Goal: Task Accomplishment & Management: Manage account settings

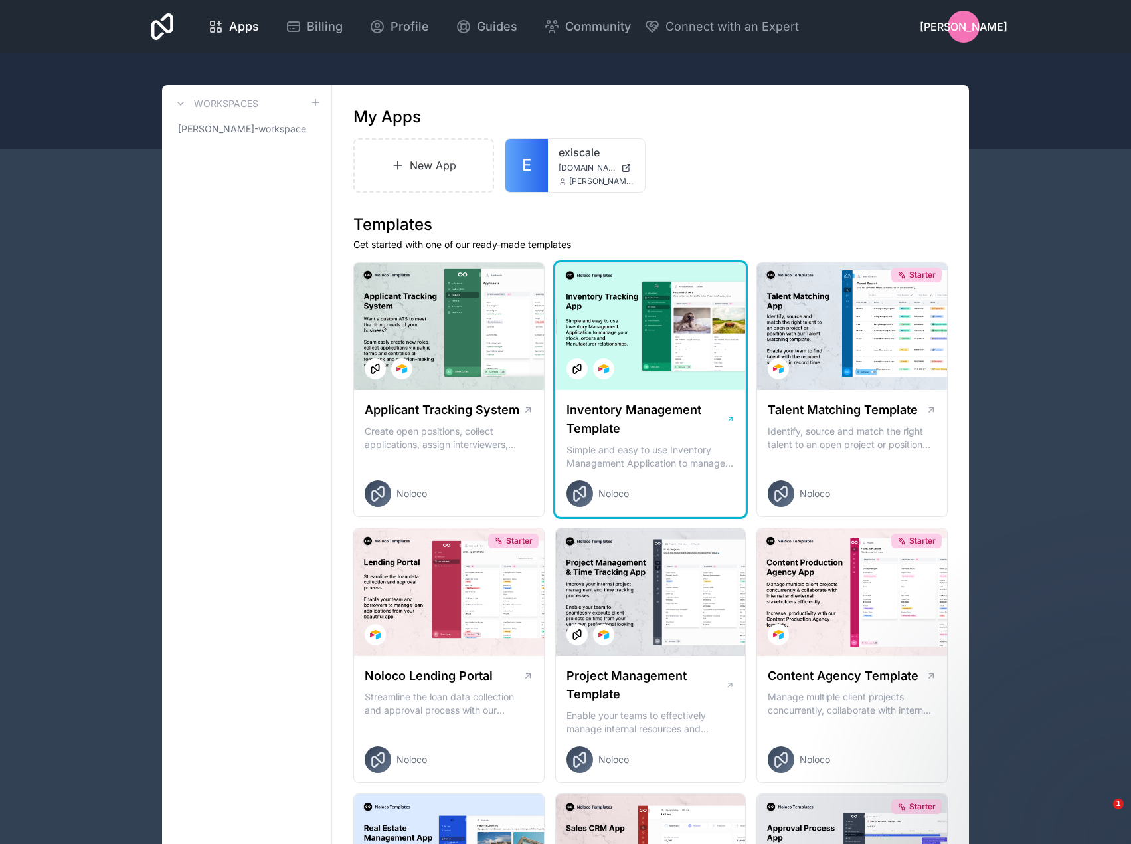
click at [684, 292] on div at bounding box center [651, 326] width 190 height 128
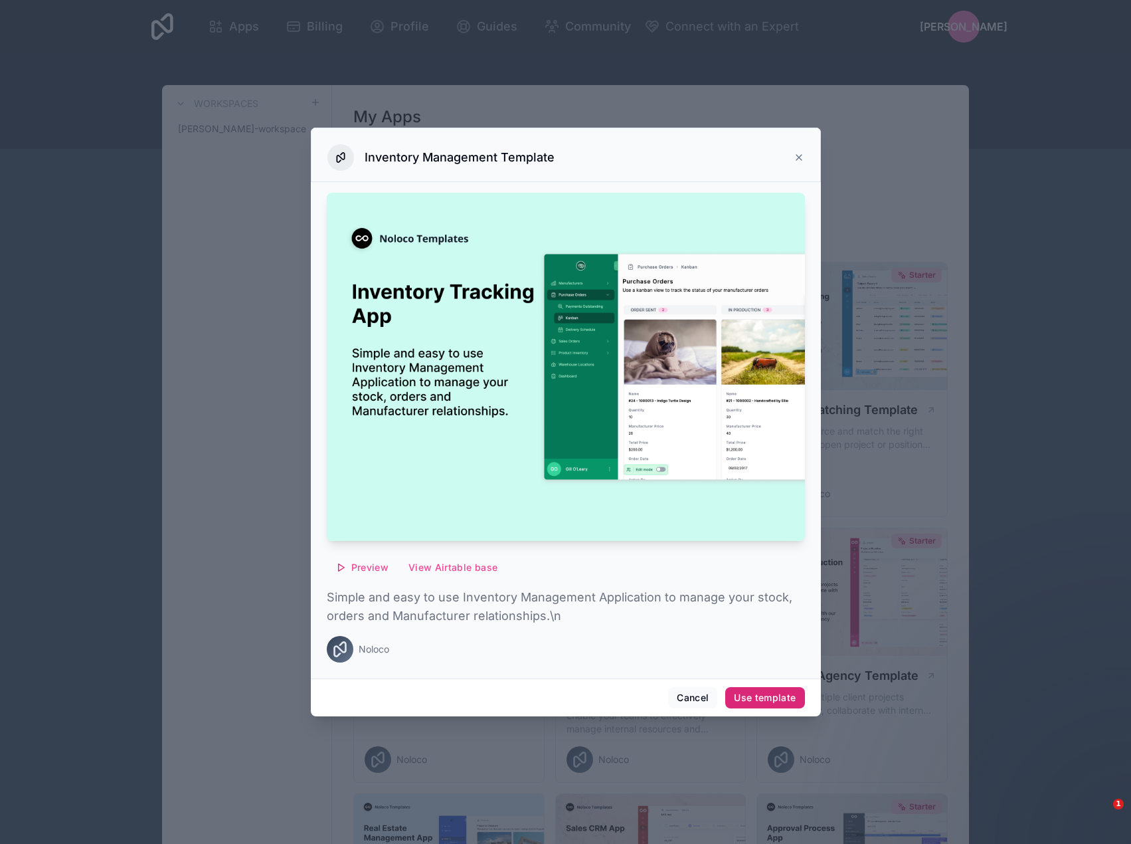
click at [751, 701] on button "Use template" at bounding box center [764, 697] width 79 height 21
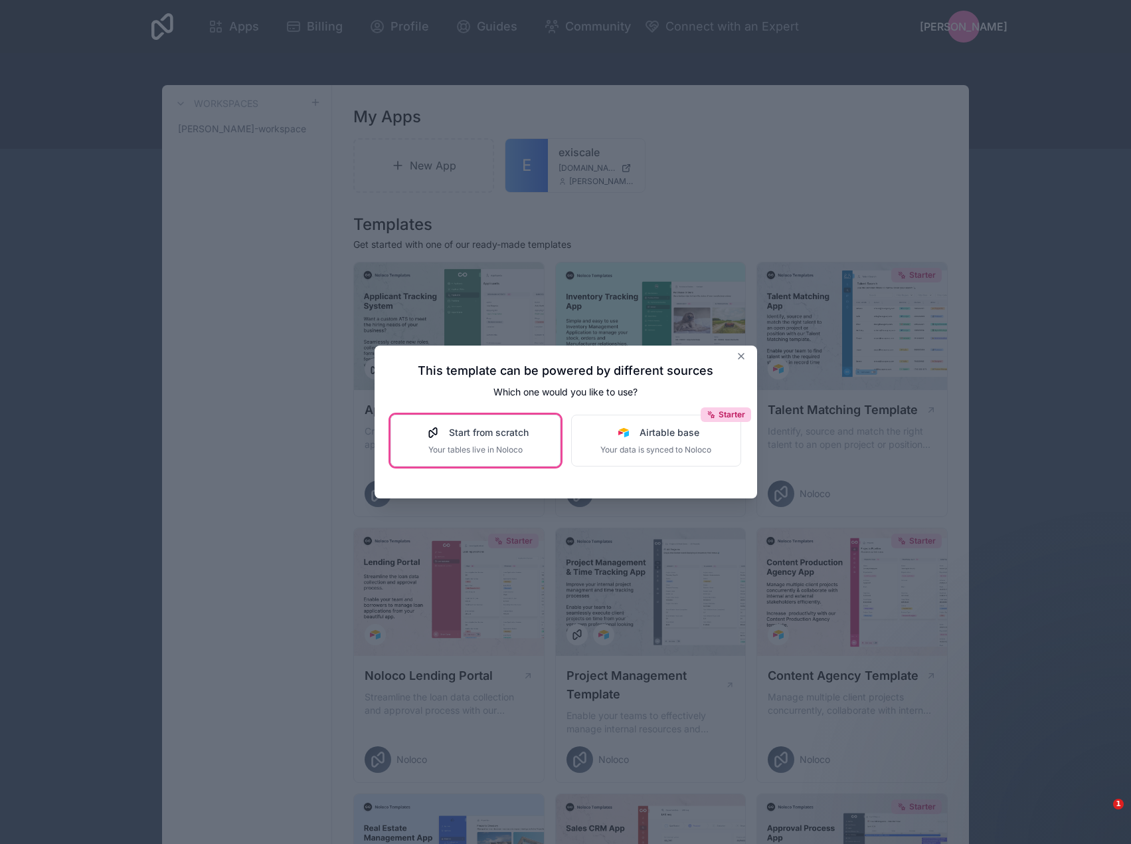
click at [508, 426] on span "Start from scratch" at bounding box center [489, 432] width 80 height 13
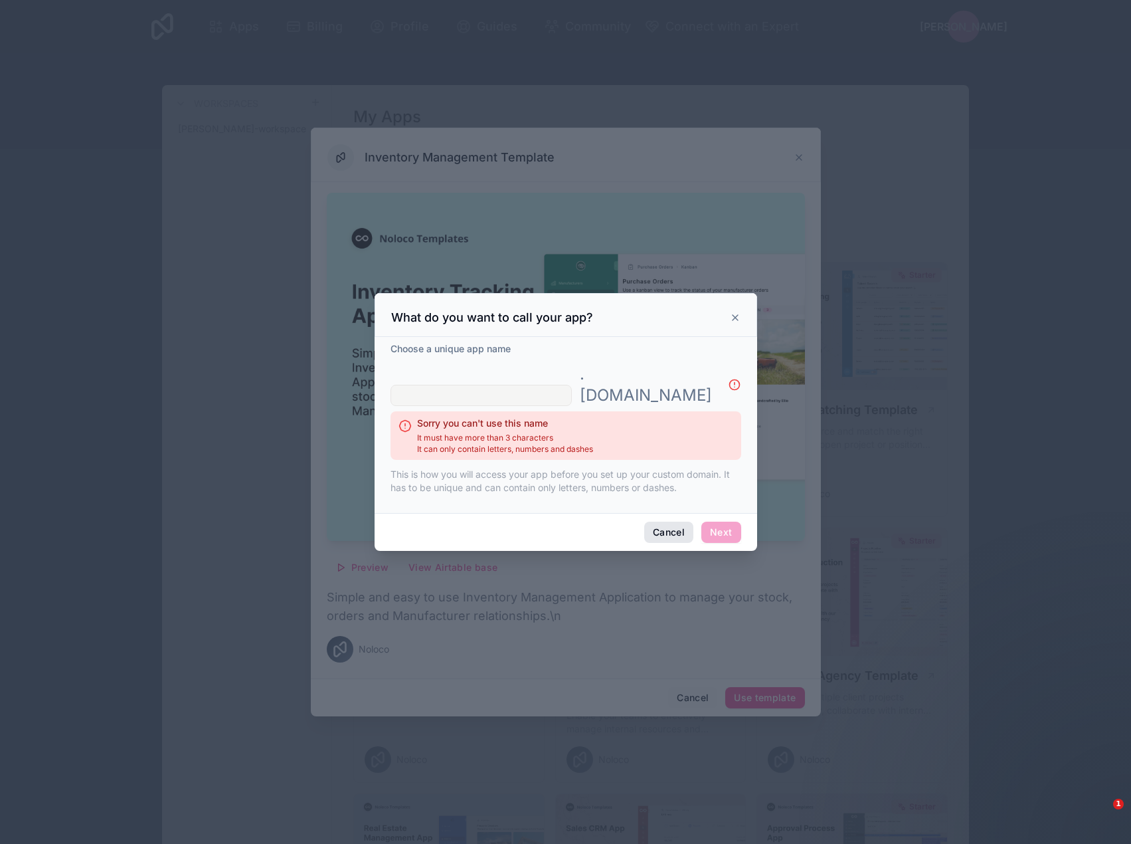
click at [672, 521] on button "Cancel" at bounding box center [668, 531] width 49 height 21
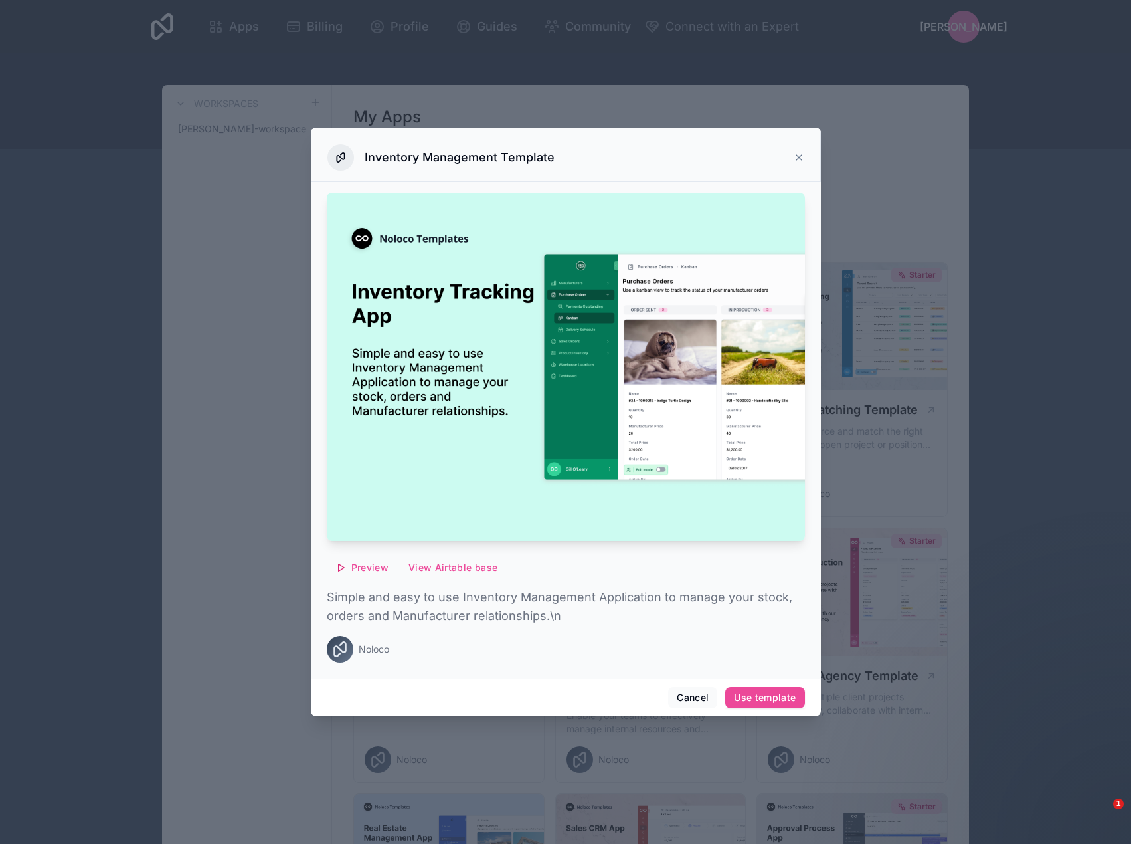
click at [794, 158] on icon at bounding box center [799, 157] width 11 height 11
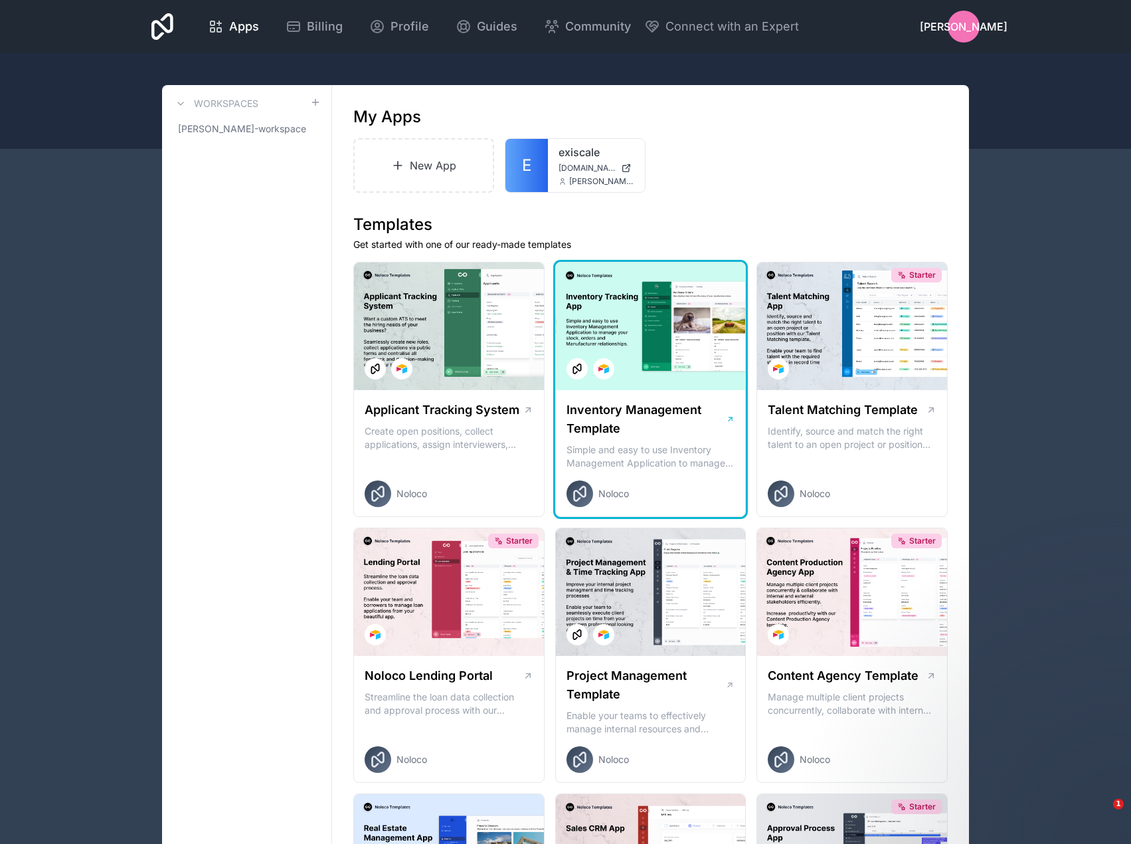
click at [585, 496] on icon at bounding box center [579, 494] width 13 height 16
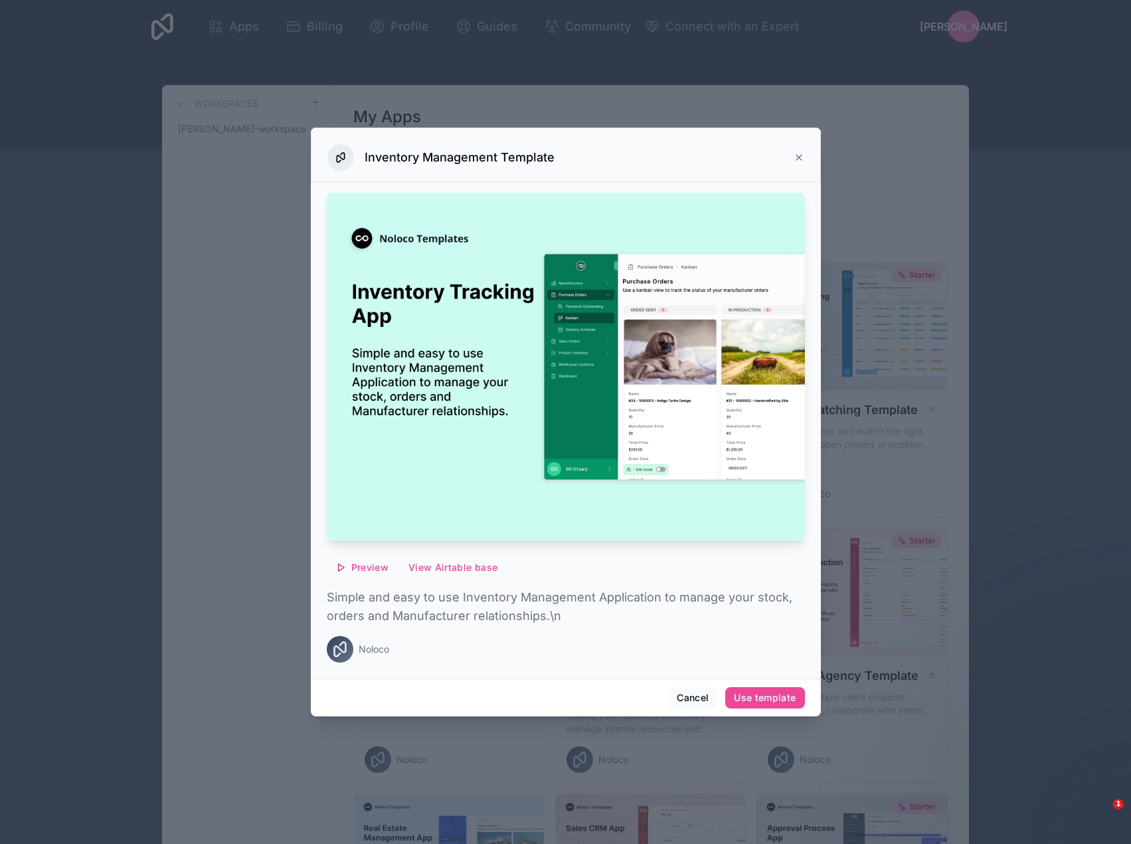
click at [686, 387] on img at bounding box center [566, 367] width 478 height 348
click at [369, 570] on span "Preview" at bounding box center [369, 567] width 37 height 12
click at [411, 502] on span "Preview with Noloco tables" at bounding box center [368, 501] width 137 height 16
click at [796, 156] on icon at bounding box center [799, 157] width 11 height 11
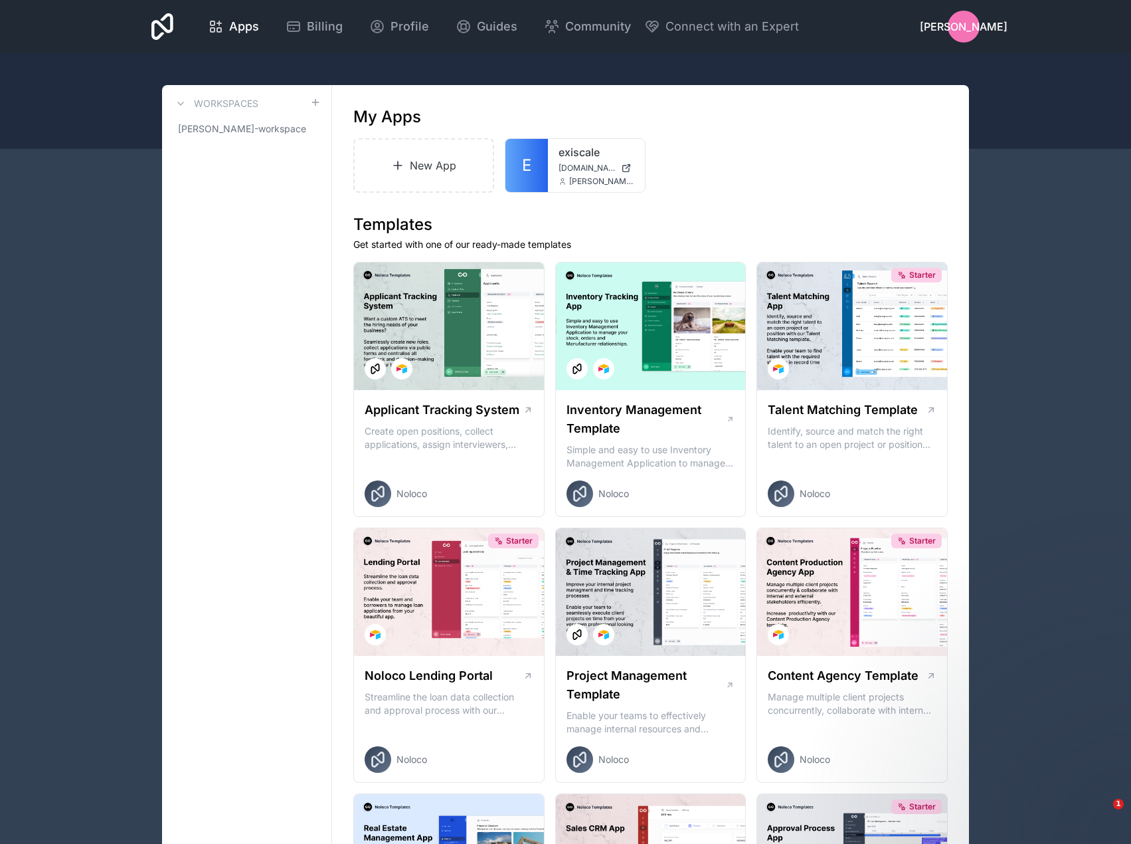
click at [968, 30] on span "[PERSON_NAME]" at bounding box center [964, 27] width 88 height 16
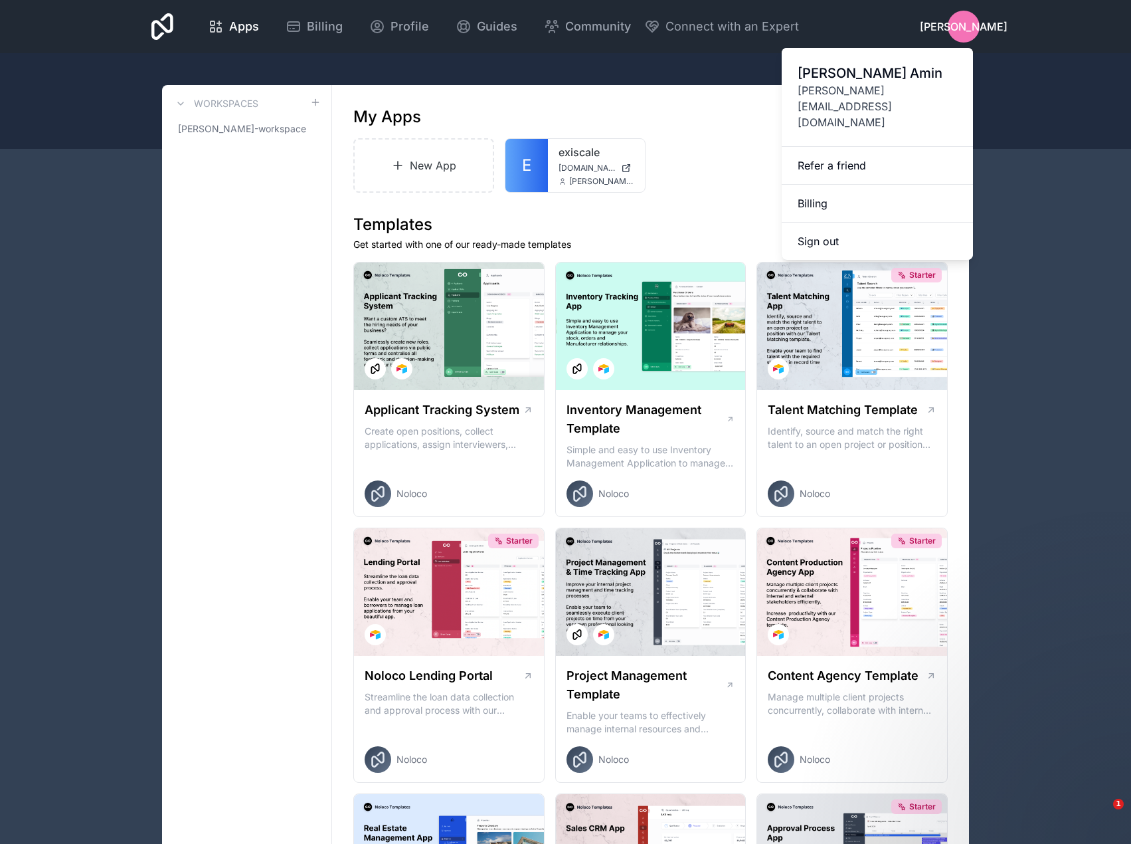
click at [168, 31] on icon at bounding box center [162, 26] width 22 height 27
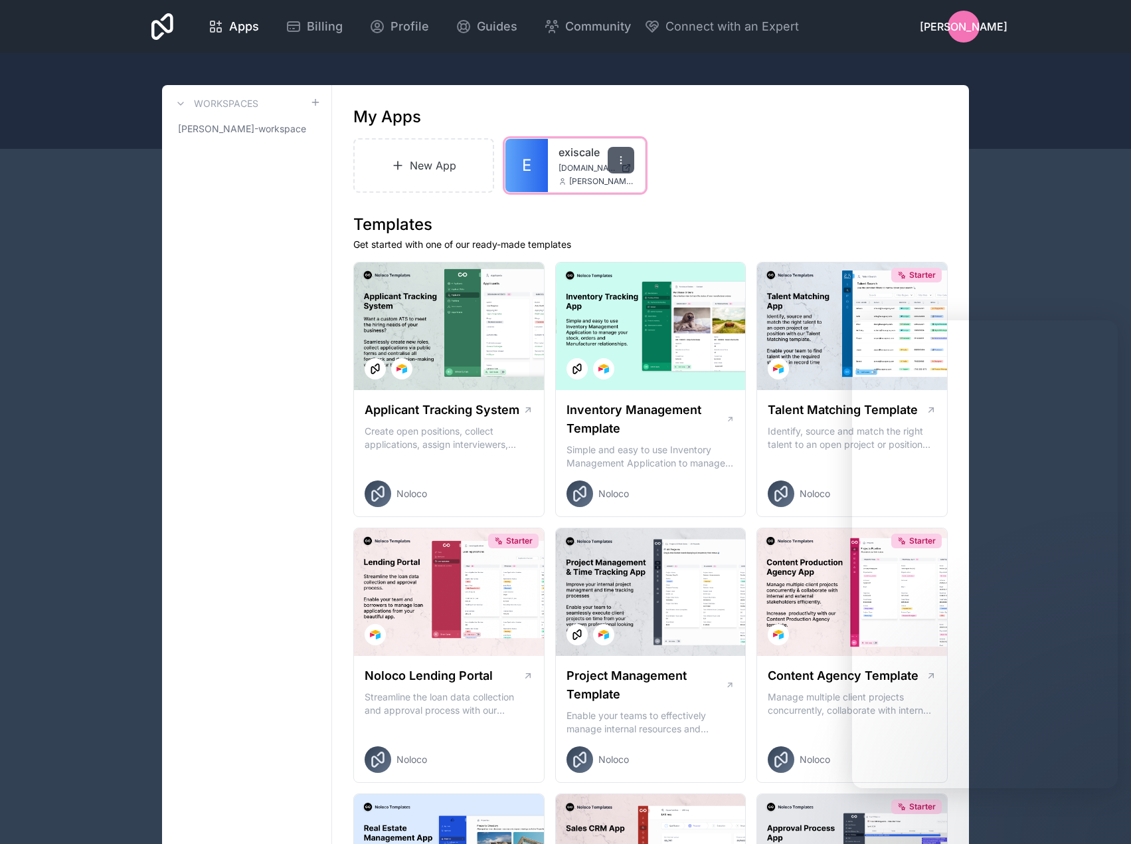
click at [619, 157] on icon at bounding box center [621, 160] width 11 height 11
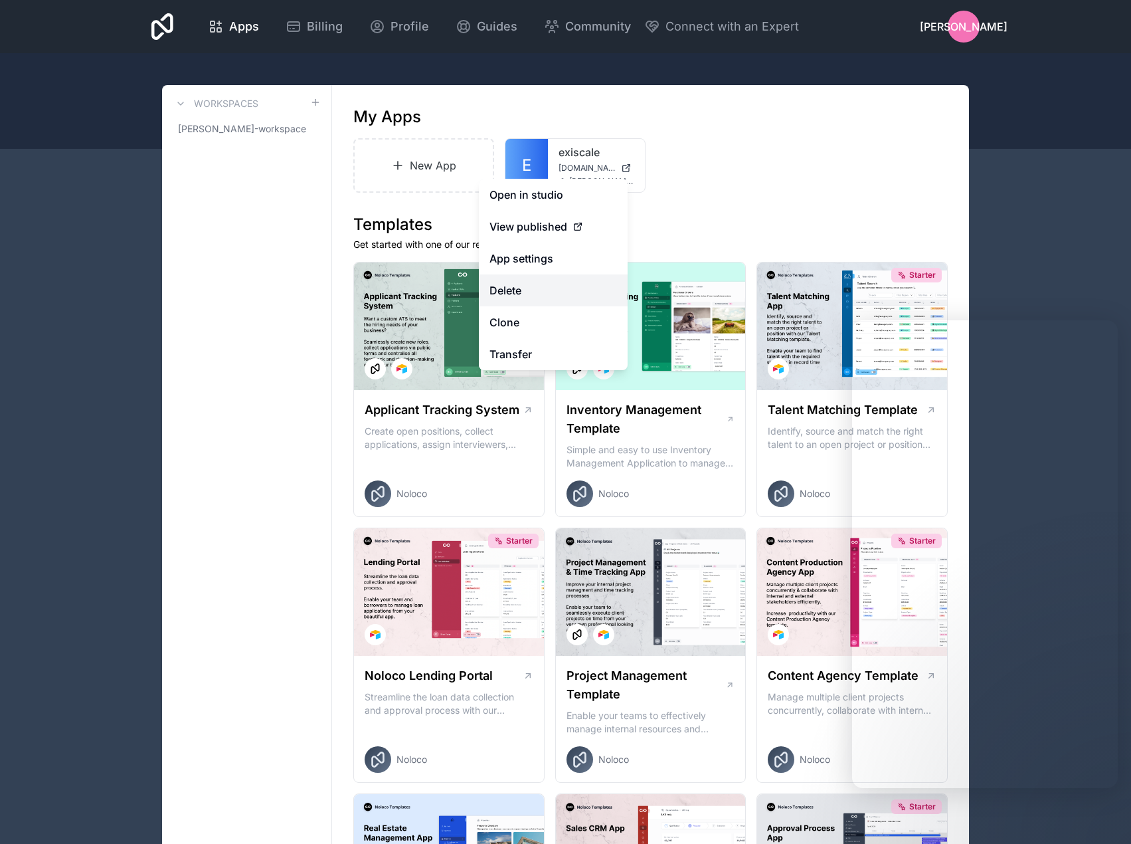
click at [517, 295] on button "Delete" at bounding box center [553, 290] width 149 height 32
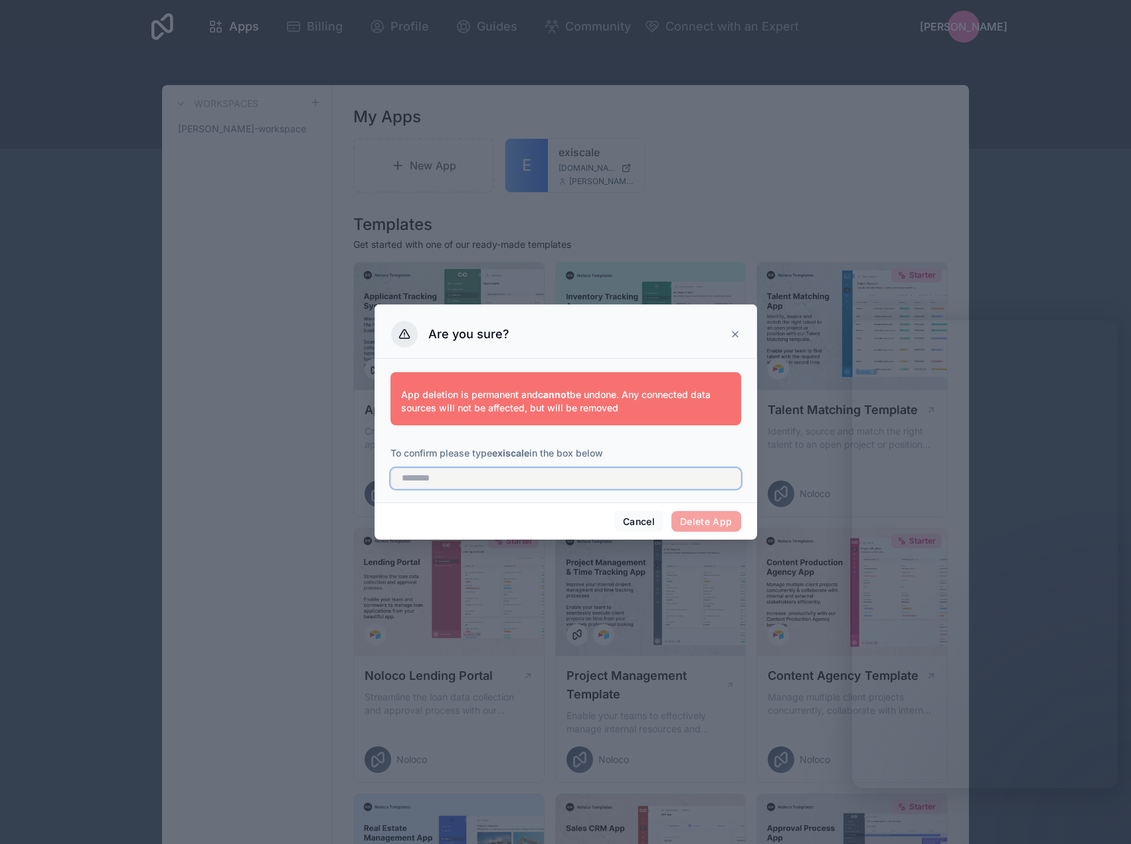
click at [470, 483] on input "text" at bounding box center [566, 478] width 351 height 21
type input "********"
click at [709, 517] on button "Delete App" at bounding box center [707, 521] width 70 height 21
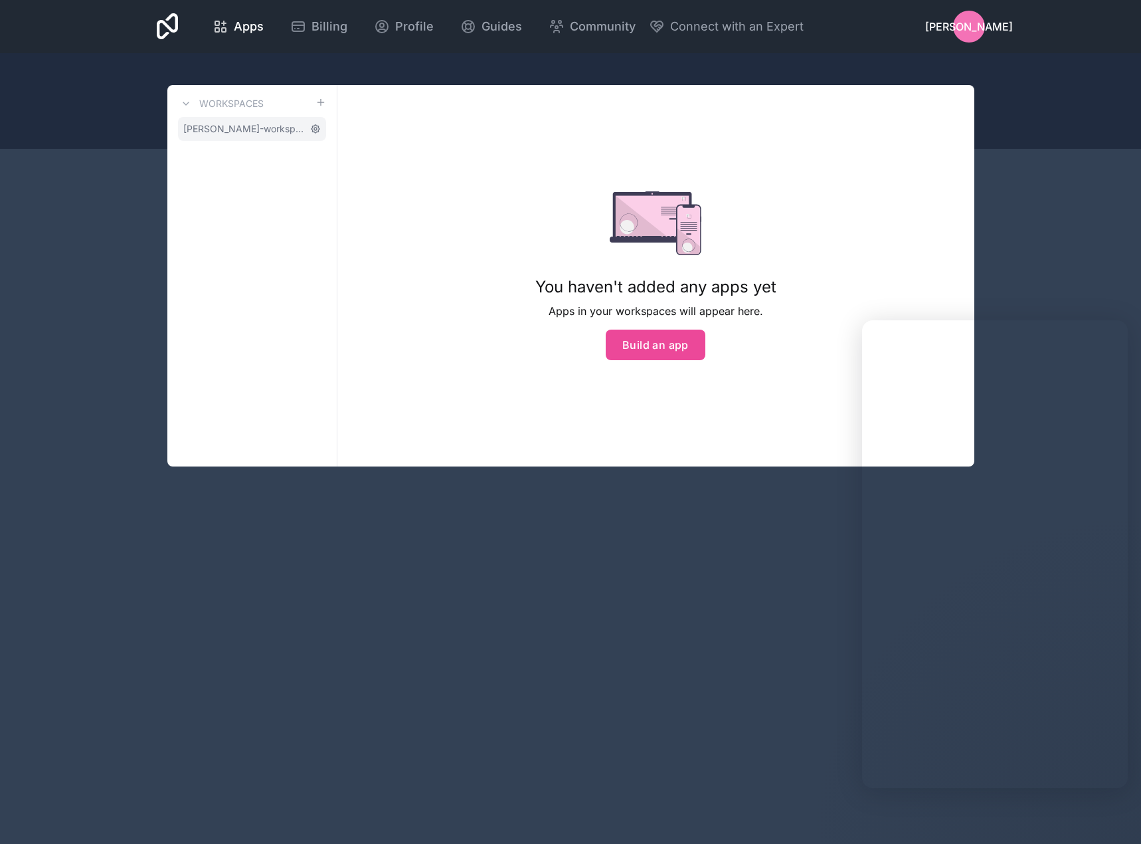
click at [320, 130] on icon at bounding box center [315, 129] width 11 height 11
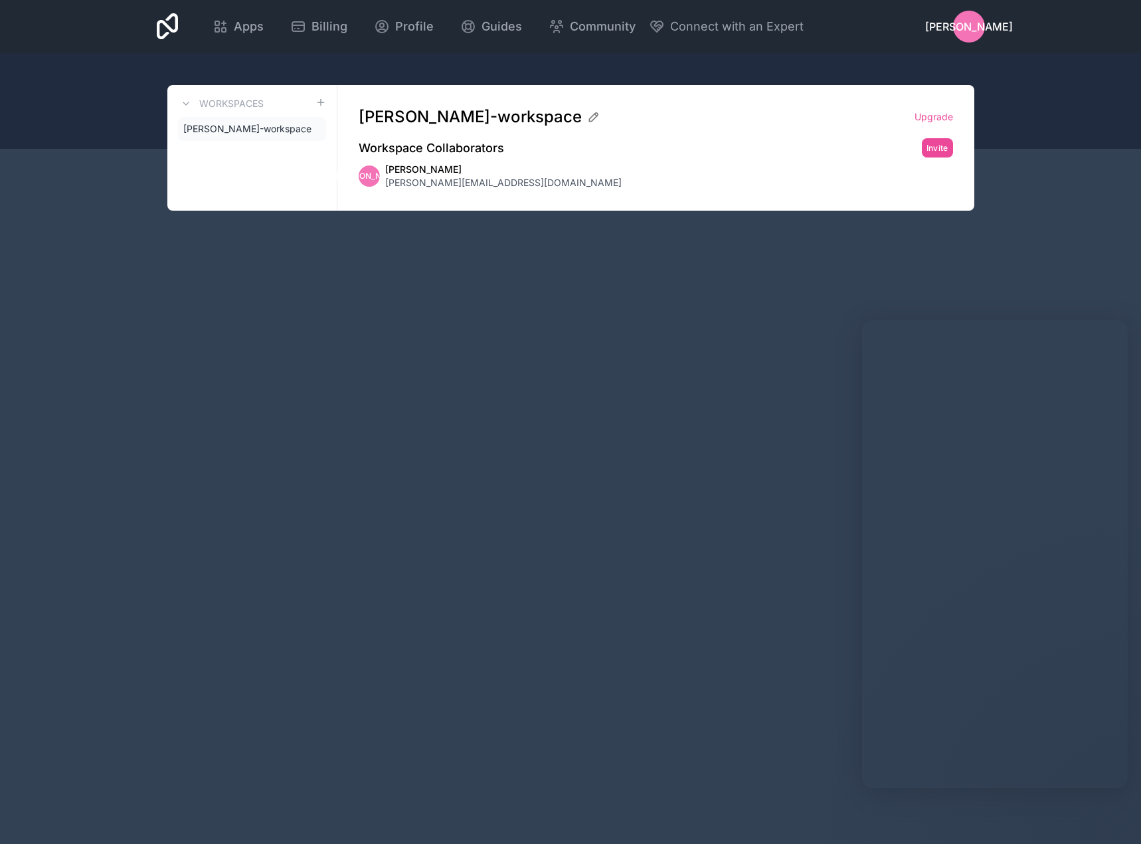
click at [466, 147] on h2 "Workspace Collaborators" at bounding box center [431, 148] width 145 height 19
click at [587, 117] on icon at bounding box center [593, 116] width 13 height 13
click at [288, 179] on div "Workspaces jay-amin-workspace" at bounding box center [252, 148] width 170 height 126
click at [520, 118] on div "jay-amin-workspace" at bounding box center [631, 116] width 545 height 21
click at [535, 116] on div "jay-amin-workspace" at bounding box center [631, 116] width 545 height 21
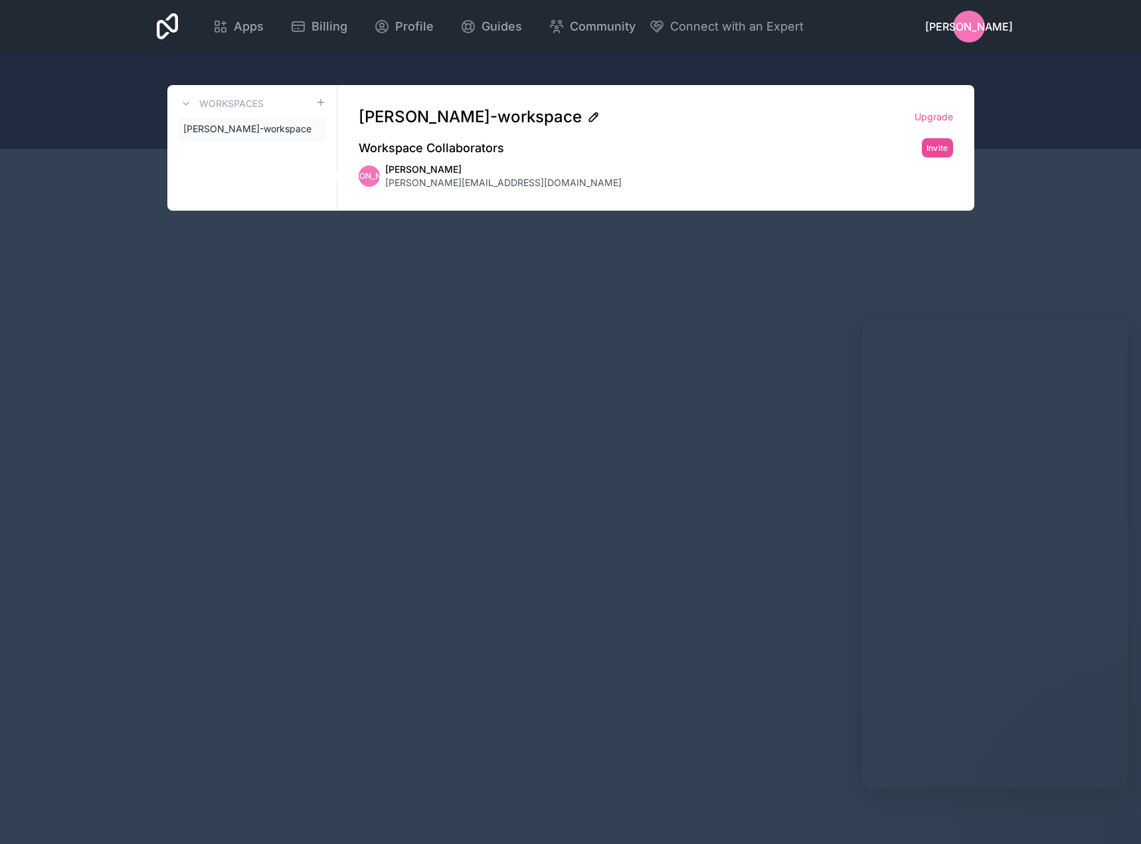
click at [587, 116] on icon at bounding box center [593, 116] width 13 height 13
drag, startPoint x: 480, startPoint y: 123, endPoint x: 260, endPoint y: 98, distance: 221.2
click at [264, 98] on div "**********" at bounding box center [570, 148] width 807 height 126
type input "*"
type input "******"
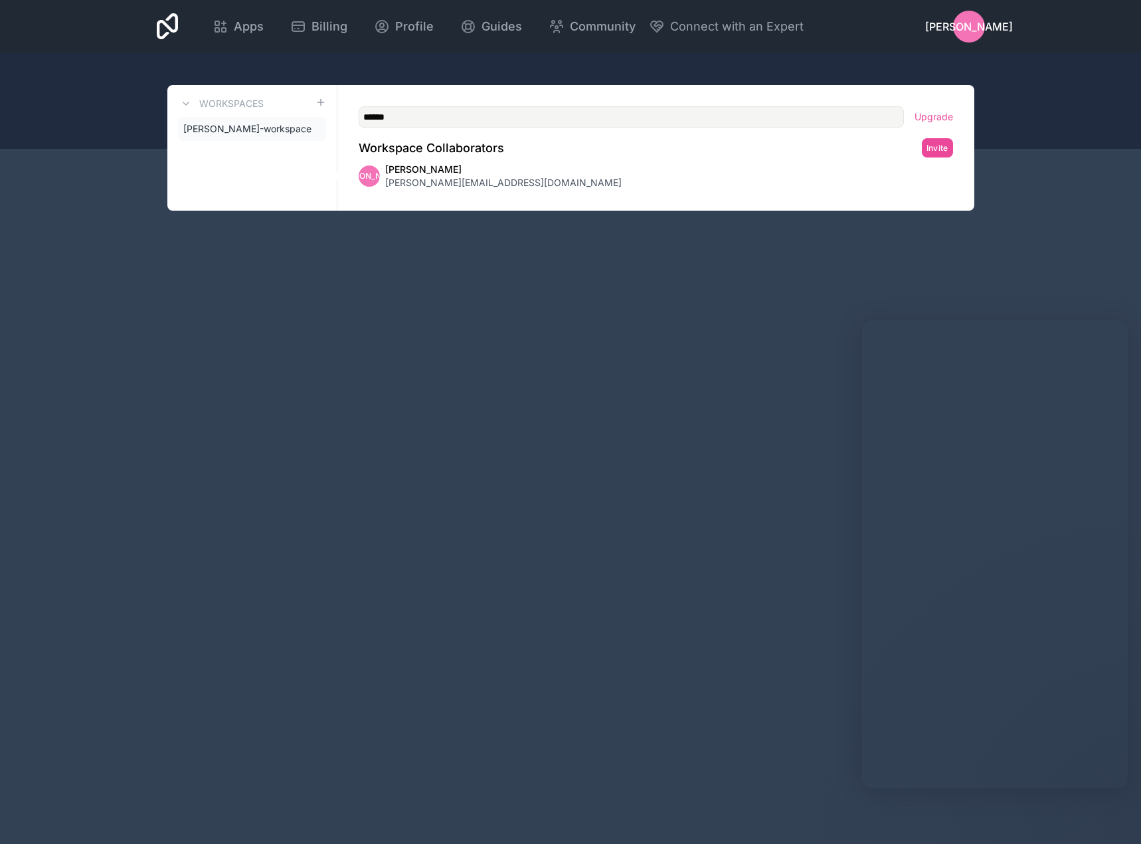
click at [554, 256] on div "Apps Billing Profile Guides Community Connect with an Expert JA Billing Profile…" at bounding box center [570, 422] width 1141 height 844
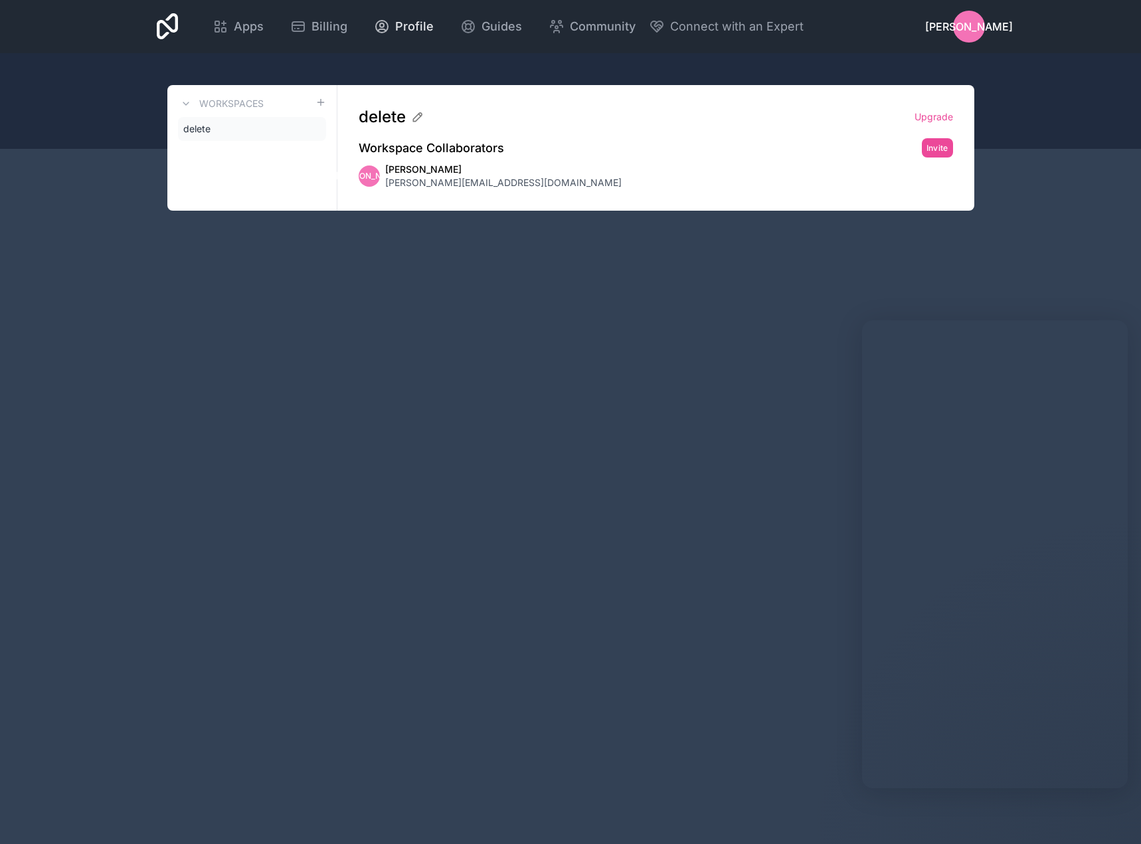
click at [403, 33] on span "Profile" at bounding box center [414, 26] width 39 height 19
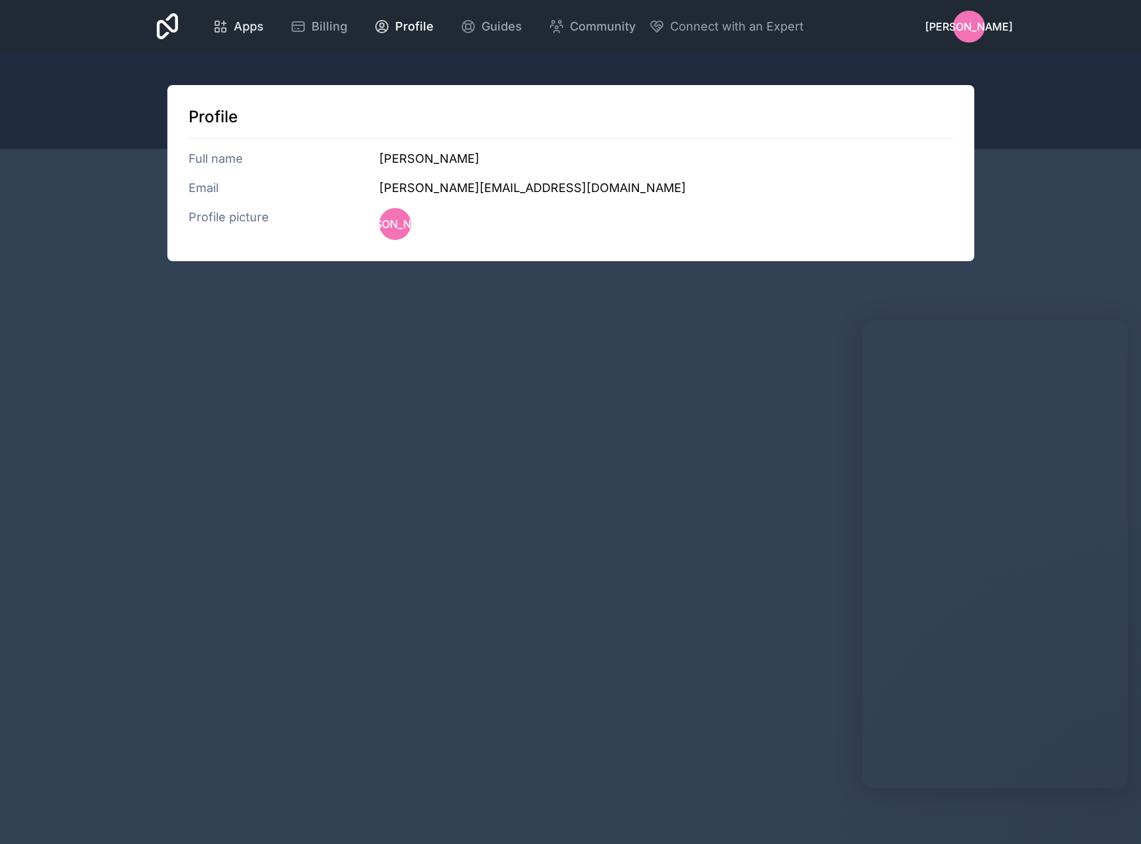
click at [259, 31] on span "Apps" at bounding box center [249, 26] width 30 height 19
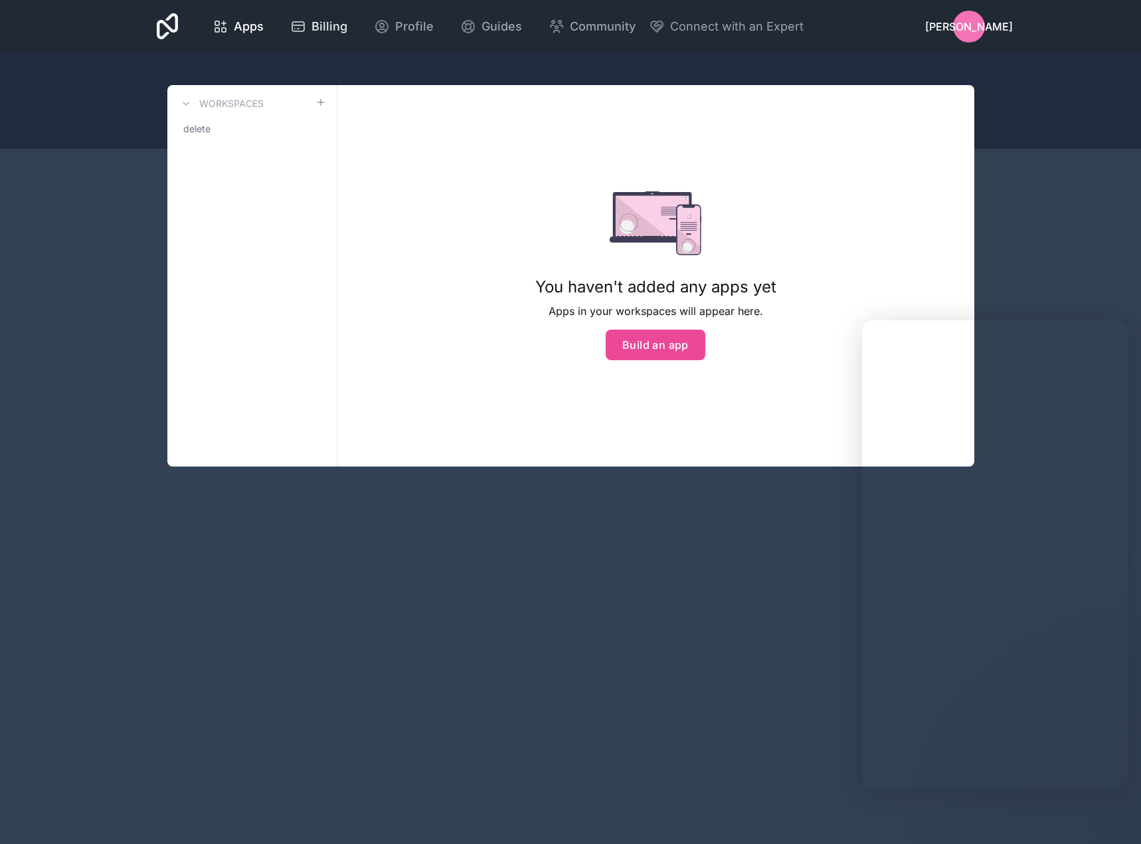
click at [323, 29] on span "Billing" at bounding box center [330, 26] width 36 height 19
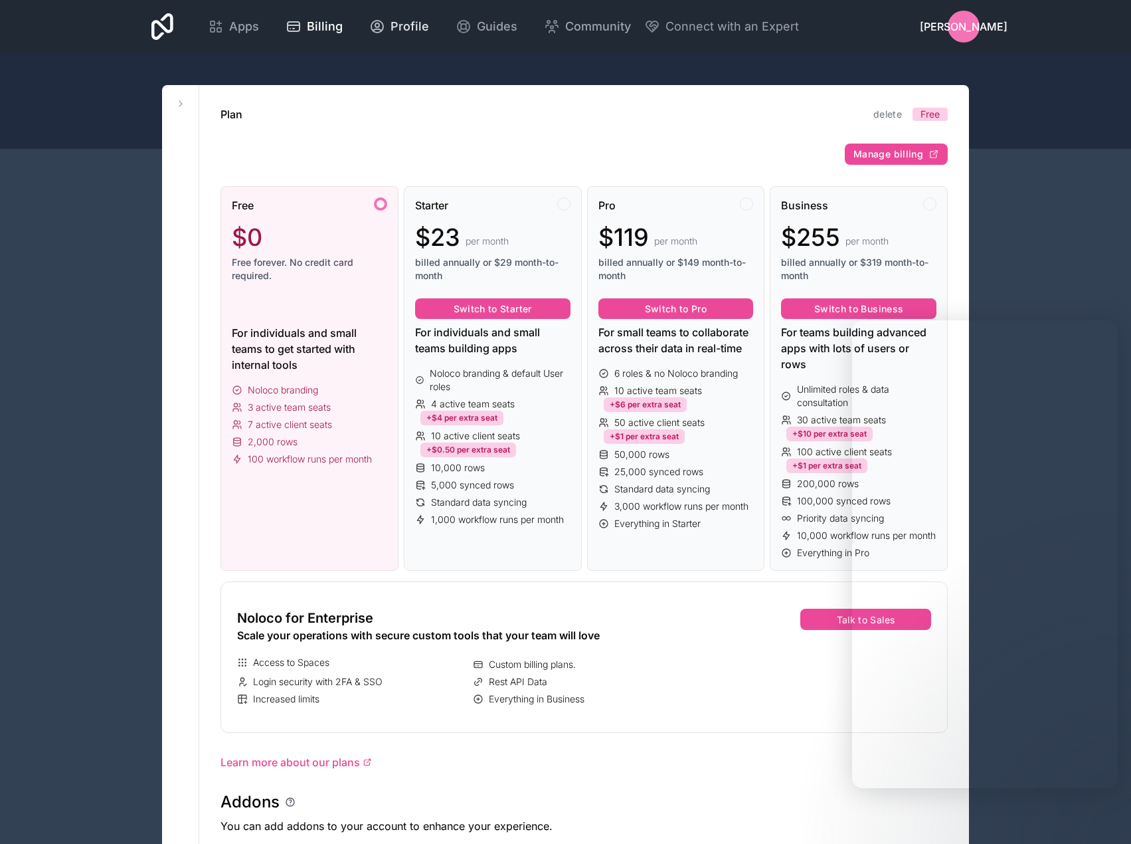
click at [375, 24] on icon at bounding box center [377, 25] width 4 height 4
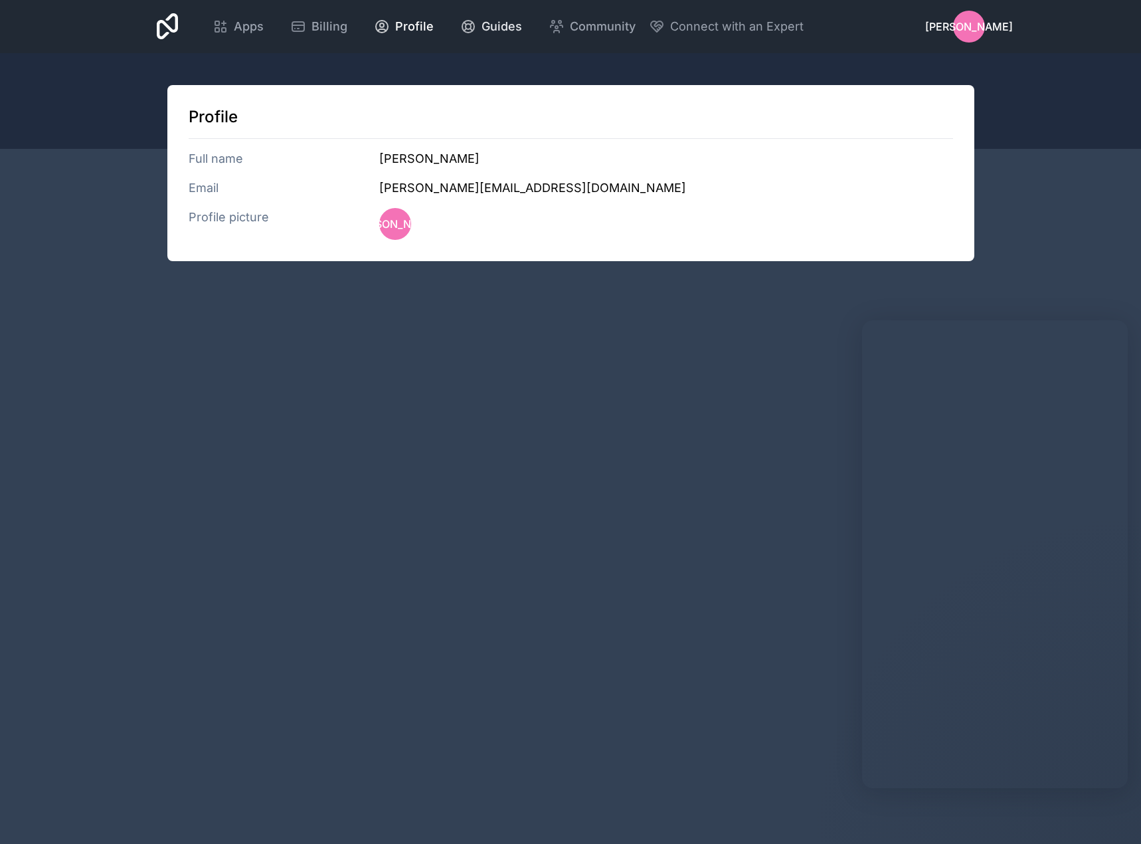
click at [472, 29] on icon at bounding box center [468, 27] width 16 height 16
click at [977, 21] on div "JA" at bounding box center [969, 27] width 32 height 32
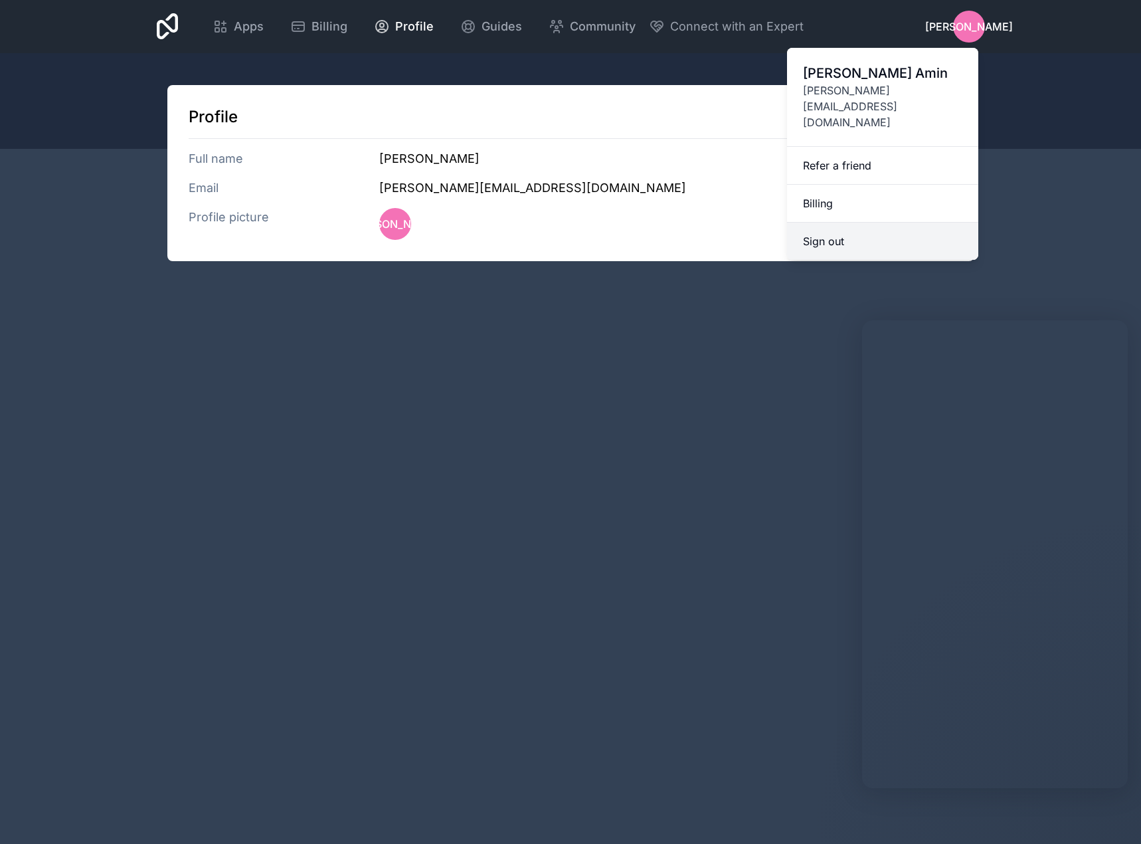
click at [850, 223] on button "Sign out" at bounding box center [882, 241] width 191 height 37
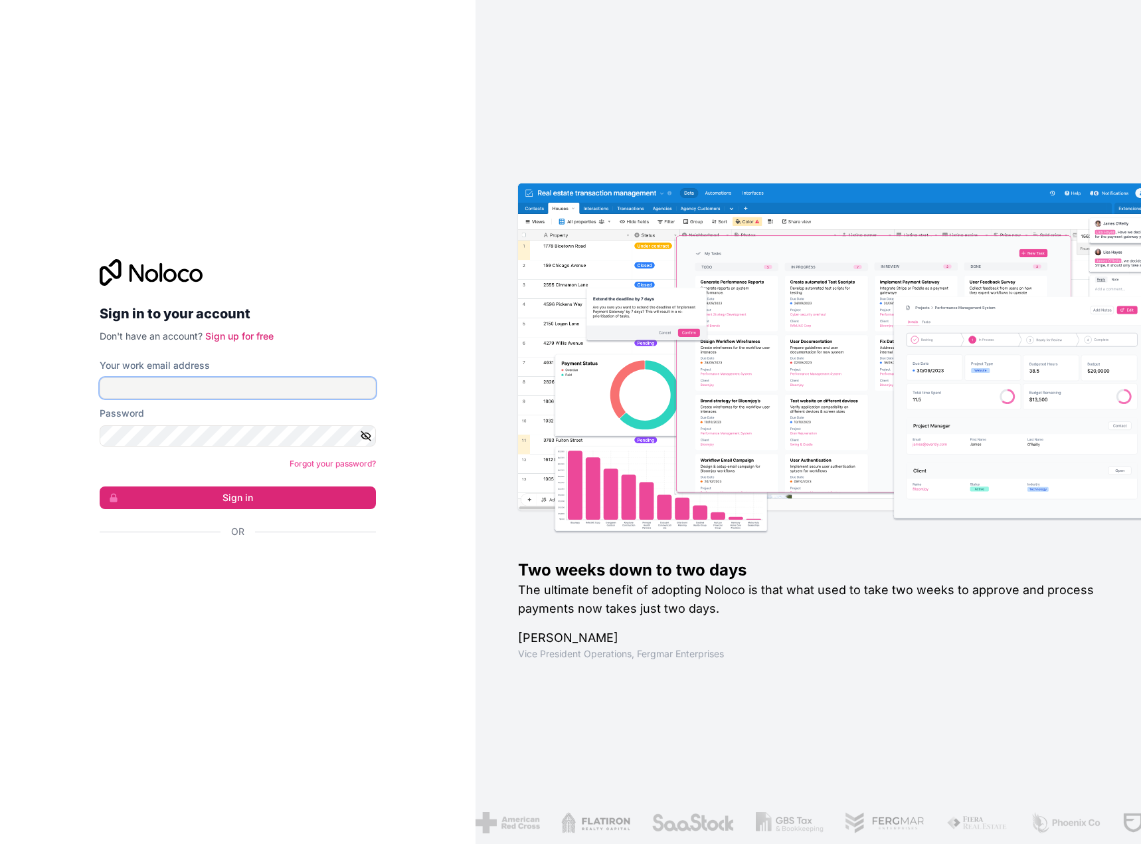
type input "**********"
